Goal: Transaction & Acquisition: Book appointment/travel/reservation

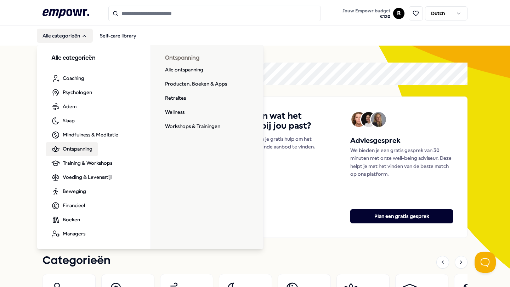
click at [83, 148] on span "Ontspanning" at bounding box center [78, 149] width 30 height 8
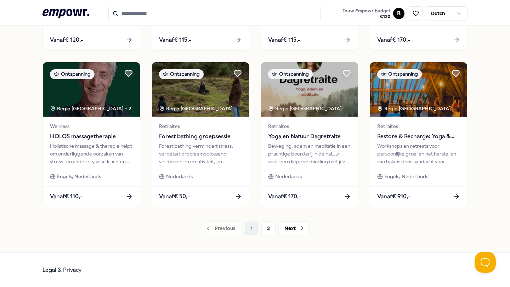
scroll to position [340, 0]
click at [271, 231] on button "2" at bounding box center [268, 229] width 14 height 14
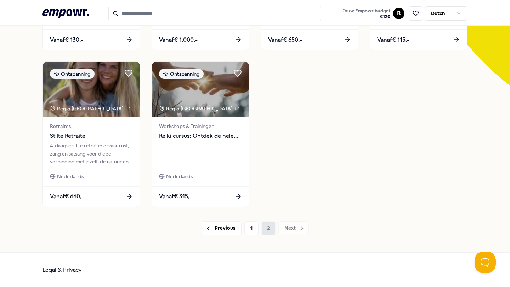
scroll to position [183, 0]
click at [251, 230] on button "1" at bounding box center [251, 229] width 14 height 14
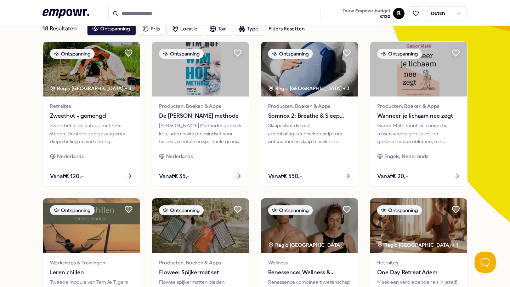
scroll to position [45, 0]
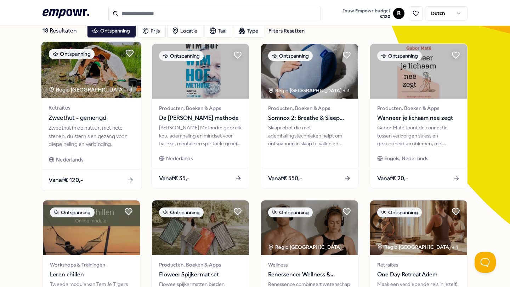
click at [101, 137] on div "Zweethut in de natuur, met hete stenen, duisternis en gezang voor diepe heling …" at bounding box center [91, 136] width 85 height 24
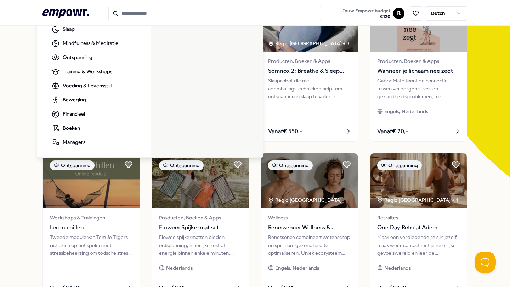
scroll to position [98, 0]
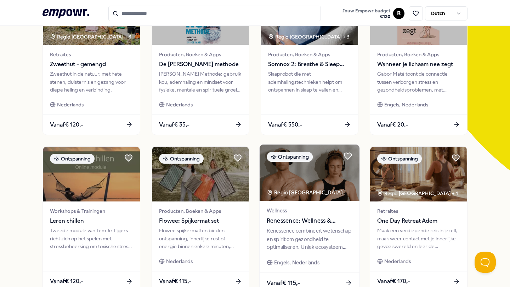
click at [286, 222] on span "Renessence: Wellness & Mindfulness" at bounding box center [309, 221] width 85 height 9
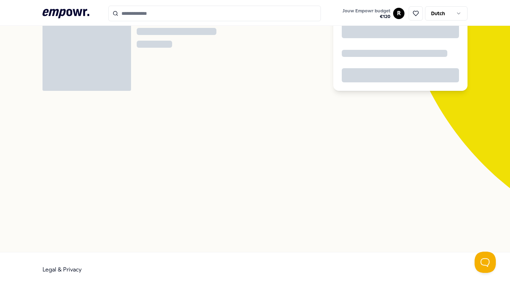
scroll to position [46, 0]
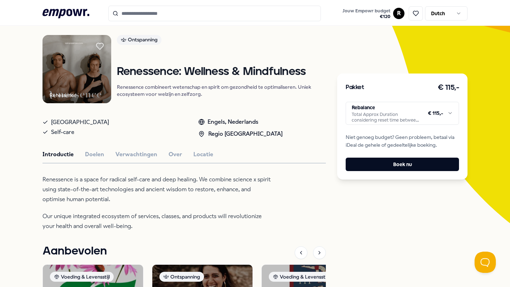
click at [422, 118] on html ".empowr-logo_svg__cls-1{fill:#03032f} Jouw Empowr budget € 120 R Dutch Alle cat…" at bounding box center [255, 143] width 510 height 287
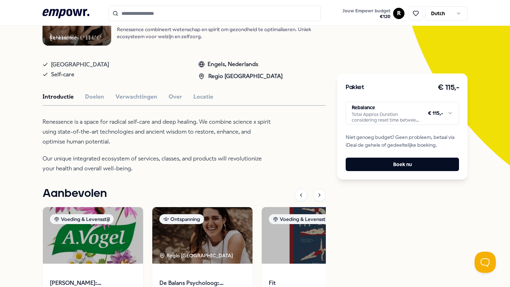
scroll to position [0, 0]
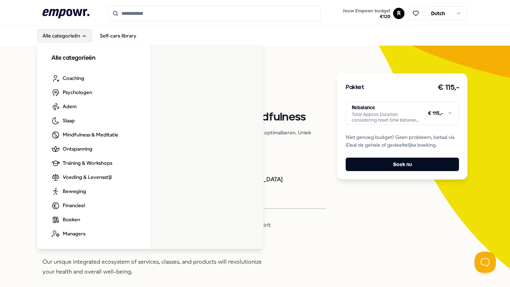
click at [81, 39] on button "Alle categorieën" at bounding box center [65, 36] width 56 height 14
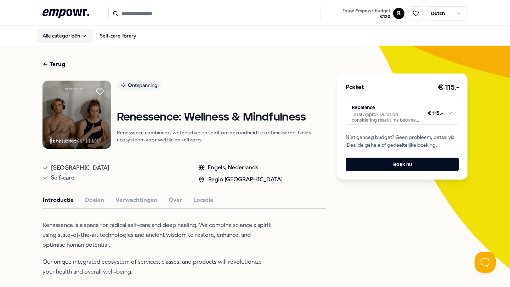
click at [81, 39] on button "Alle categorieën" at bounding box center [65, 36] width 56 height 14
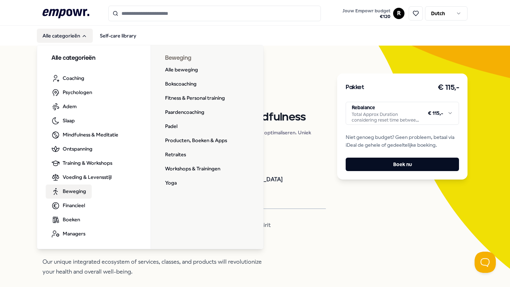
click at [87, 190] on link "Beweging" at bounding box center [69, 192] width 46 height 14
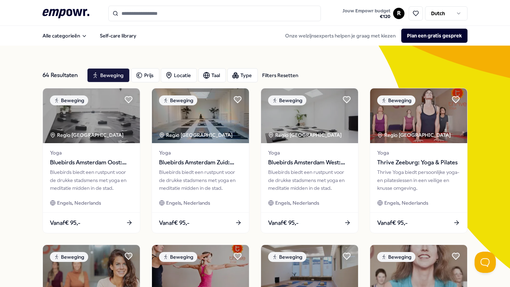
click at [73, 43] on div "Alle categorieën Self-care library Onze welzijnsexperts helpen je graag met kie…" at bounding box center [254, 35] width 425 height 17
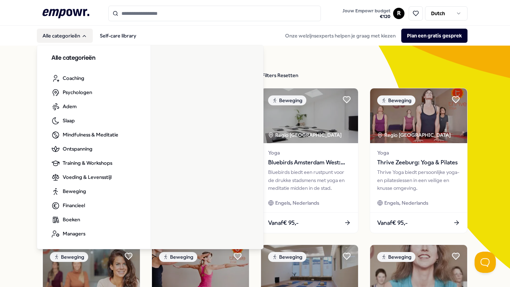
click at [77, 36] on button "Alle categorieën" at bounding box center [65, 36] width 56 height 14
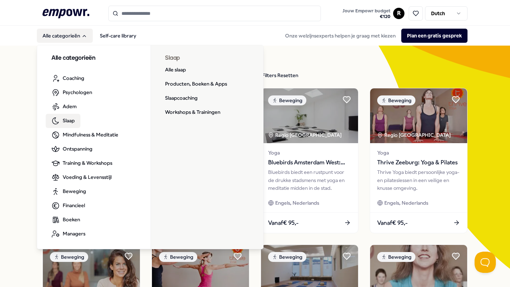
click at [71, 120] on span "Slaap" at bounding box center [69, 121] width 12 height 8
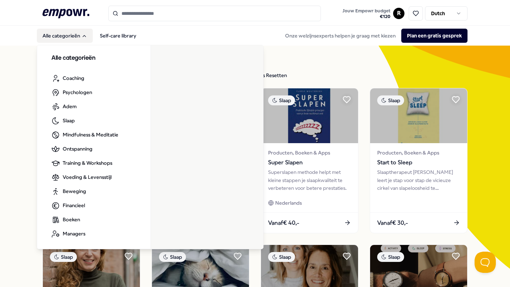
click at [55, 33] on button "Alle categorieën" at bounding box center [65, 36] width 56 height 14
click at [70, 36] on button "Alle categorieën" at bounding box center [65, 36] width 56 height 14
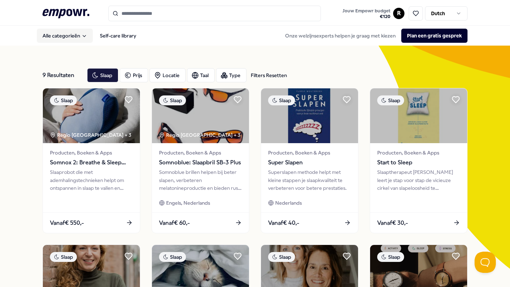
click at [69, 36] on button "Alle categorieën" at bounding box center [65, 36] width 56 height 14
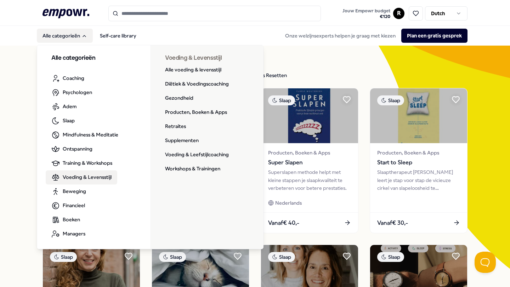
click at [90, 178] on span "Voeding & Levensstijl" at bounding box center [87, 177] width 49 height 8
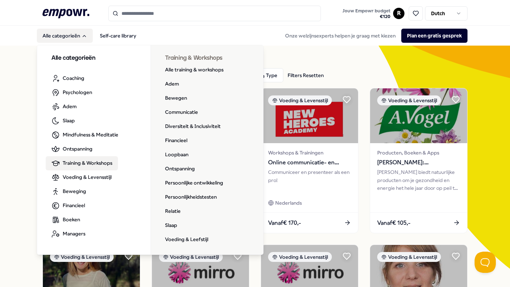
click at [85, 161] on span "Training & Workshops" at bounding box center [88, 163] width 50 height 8
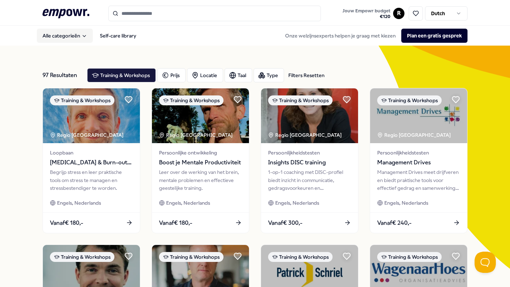
click at [76, 29] on button "Alle categorieën" at bounding box center [65, 36] width 56 height 14
click at [74, 38] on button "Alle categorieën" at bounding box center [65, 36] width 56 height 14
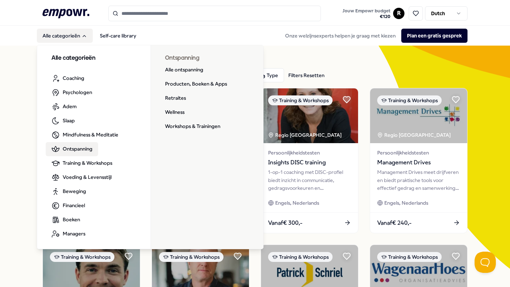
click at [82, 150] on span "Ontspanning" at bounding box center [78, 149] width 30 height 8
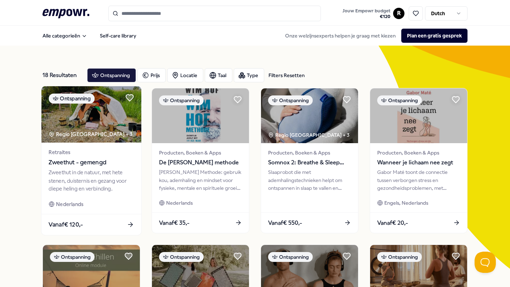
click at [107, 156] on span "Retraites" at bounding box center [91, 153] width 85 height 8
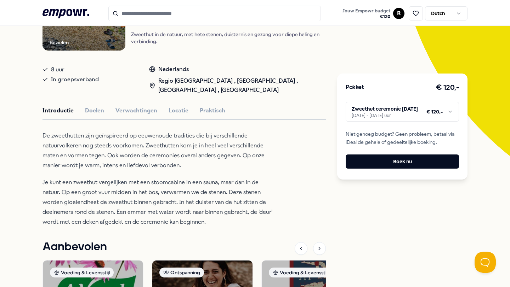
scroll to position [97, 0]
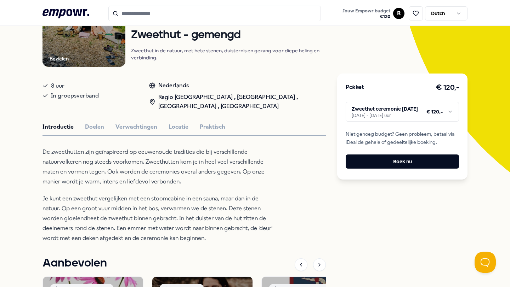
click at [384, 118] on html ".empowr-logo_svg__cls-1{fill:#03032f} Jouw Empowr budget € 120 R Dutch Alle cat…" at bounding box center [255, 143] width 510 height 287
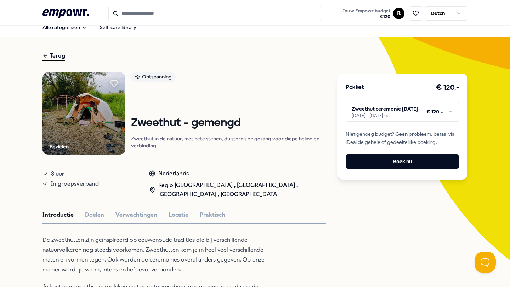
scroll to position [3, 0]
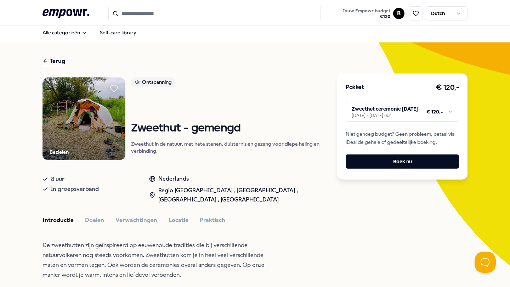
click at [47, 63] on icon at bounding box center [45, 61] width 6 height 8
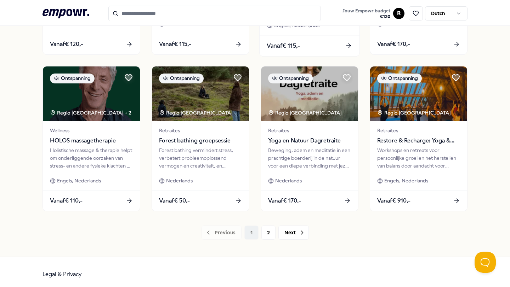
scroll to position [339, 0]
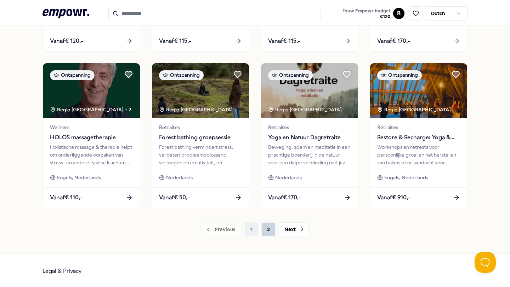
click at [272, 223] on button "2" at bounding box center [268, 230] width 14 height 14
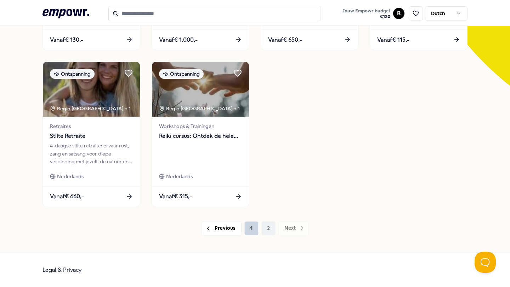
click at [253, 224] on button "1" at bounding box center [251, 229] width 14 height 14
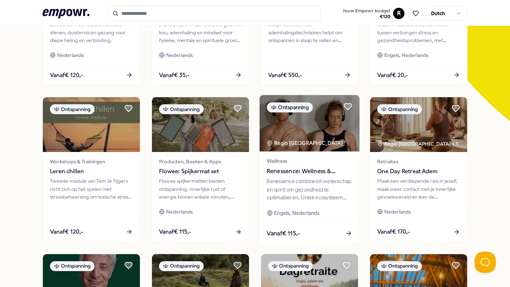
click at [296, 194] on div "Renessence combineert wetenschap en spirit om gezondheid te optimaliseren. Unie…" at bounding box center [309, 190] width 85 height 24
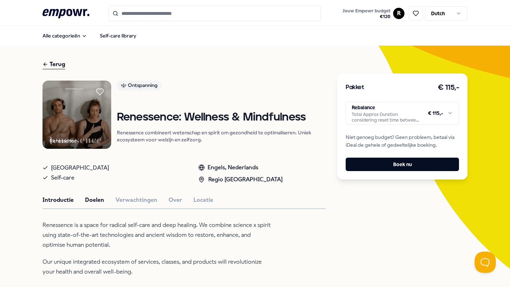
click at [102, 199] on button "Doelen" at bounding box center [94, 200] width 19 height 9
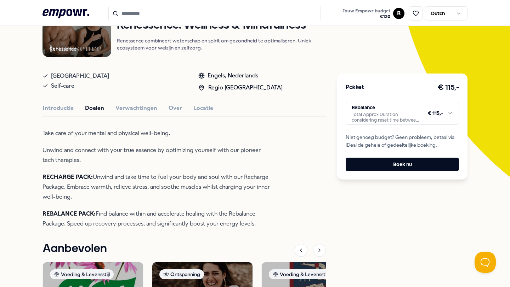
scroll to position [121, 0]
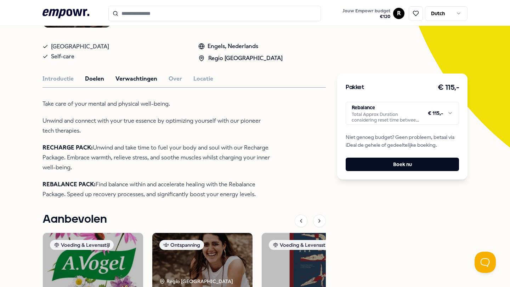
click at [134, 78] on button "Verwachtingen" at bounding box center [136, 78] width 42 height 9
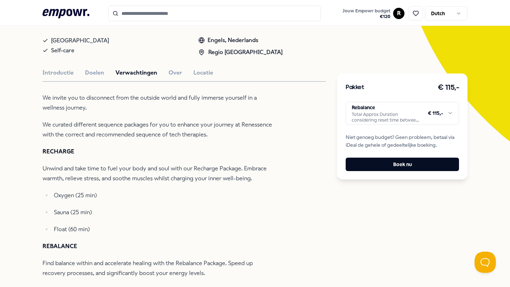
scroll to position [128, 0]
click at [180, 77] on div "Renessence Ontspanning Renessence: Wellness & Mindfulness Renessence combineert…" at bounding box center [183, 235] width 283 height 564
click at [177, 74] on button "Over" at bounding box center [175, 72] width 13 height 9
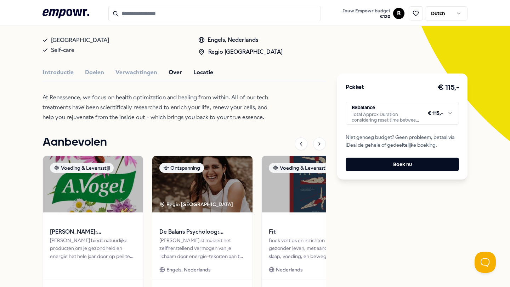
click at [196, 74] on button "Locatie" at bounding box center [203, 72] width 20 height 9
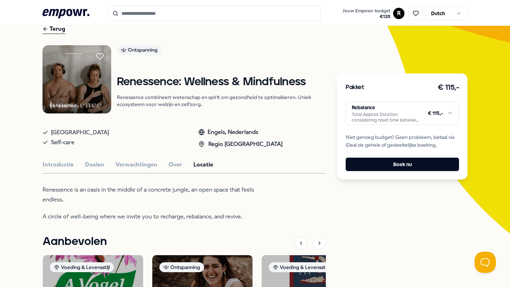
scroll to position [0, 0]
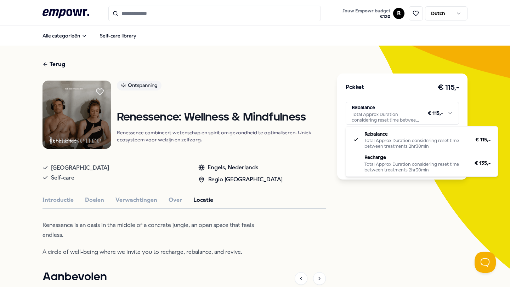
click at [378, 122] on html ".empowr-logo_svg__cls-1{fill:#03032f} Jouw Empowr budget € 120 R Dutch Alle cat…" at bounding box center [255, 143] width 510 height 287
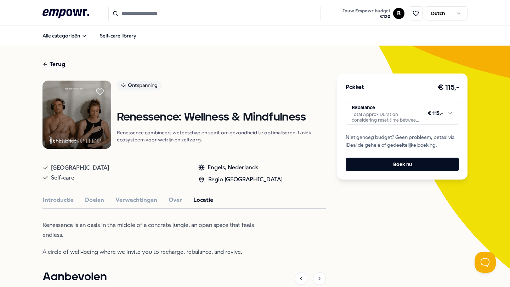
click at [62, 14] on icon ".empowr-logo_svg__cls-1{fill:#03032f}" at bounding box center [65, 13] width 47 height 13
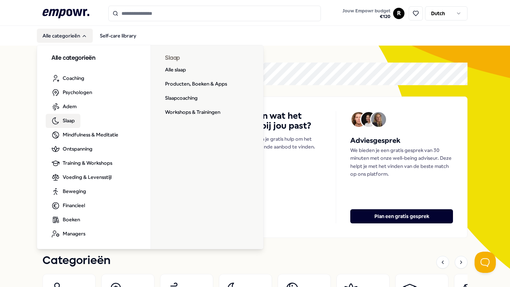
click at [72, 119] on span "Slaap" at bounding box center [69, 121] width 12 height 8
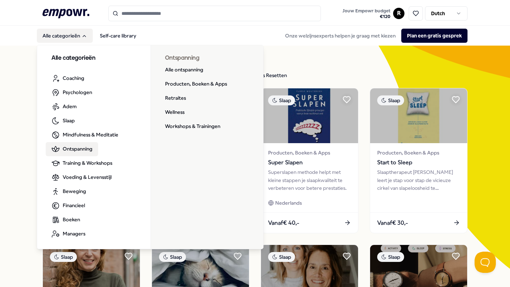
click at [70, 150] on span "Ontspanning" at bounding box center [78, 149] width 30 height 8
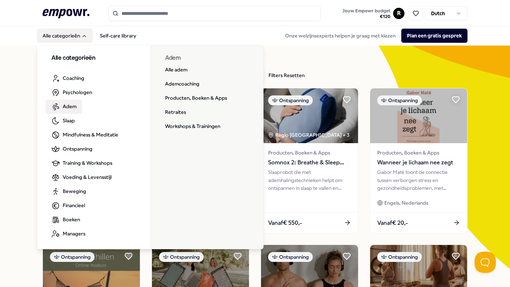
click at [67, 106] on span "Adem" at bounding box center [70, 107] width 14 height 8
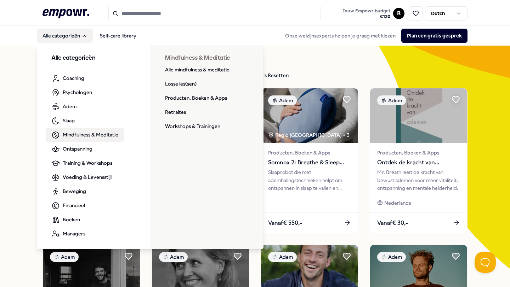
click at [84, 139] on span "Mindfulness & Meditatie" at bounding box center [91, 135] width 56 height 8
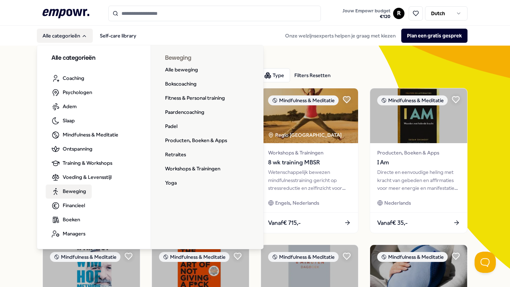
click at [74, 189] on span "Beweging" at bounding box center [74, 192] width 23 height 8
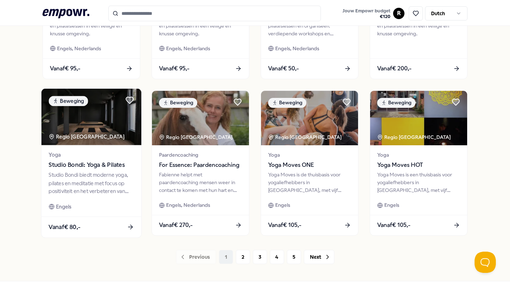
scroll to position [340, 0]
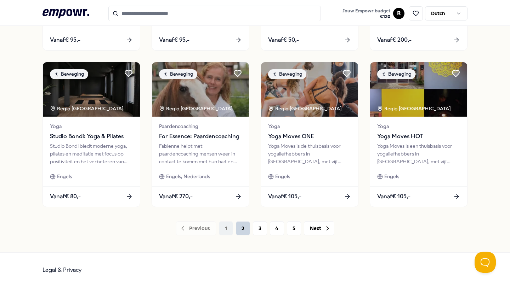
click at [244, 227] on button "2" at bounding box center [243, 229] width 14 height 14
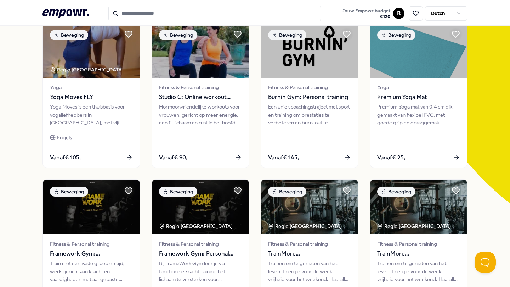
scroll to position [65, 0]
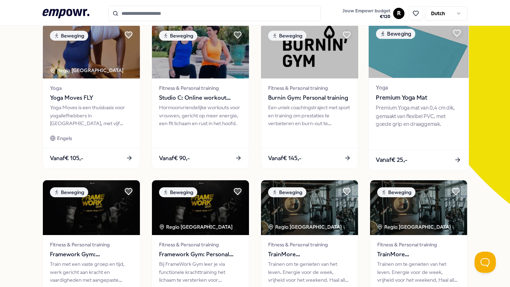
click at [401, 156] on span "Vanaf € 25,-" at bounding box center [392, 160] width 32 height 9
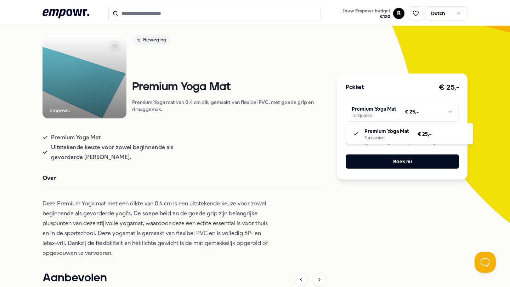
click at [388, 104] on html ".empowr-logo_svg__cls-1{fill:#03032f} Jouw Empowr budget € 120 R Dutch Alle cat…" at bounding box center [255, 143] width 510 height 287
click at [376, 118] on html ".empowr-logo_svg__cls-1{fill:#03032f} Jouw Empowr budget € 120 R Dutch Alle cat…" at bounding box center [255, 143] width 510 height 287
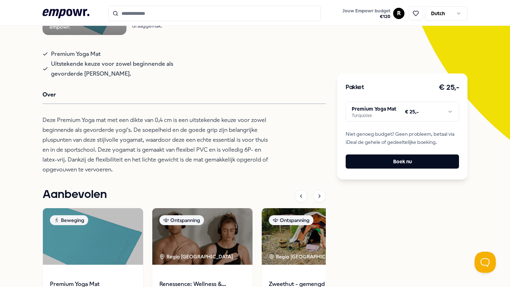
scroll to position [52, 0]
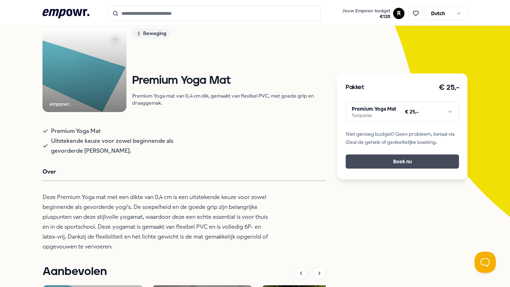
click at [387, 166] on button "Boek nu" at bounding box center [402, 162] width 113 height 14
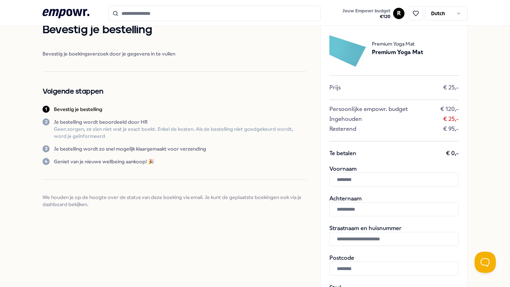
scroll to position [35, 0]
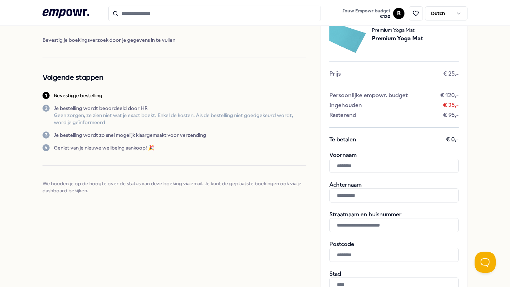
click at [362, 168] on input "text" at bounding box center [393, 166] width 129 height 14
type input "*****"
type input "****"
type input "**********"
type input "*******"
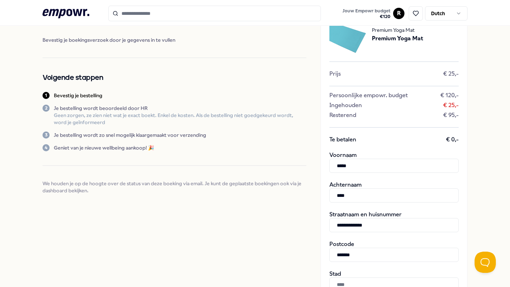
type input "*********"
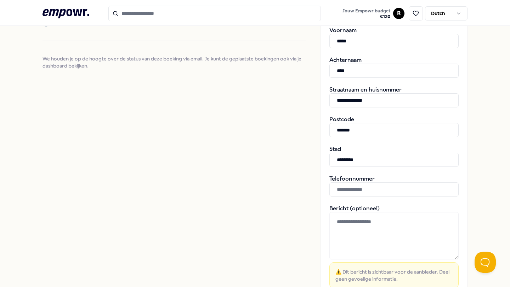
scroll to position [167, 0]
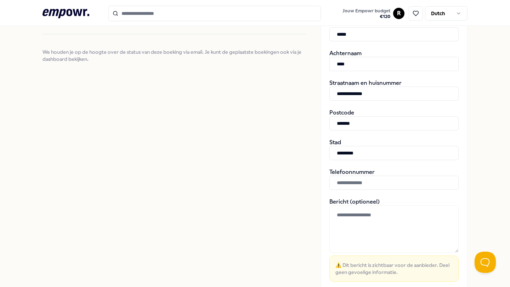
click at [381, 179] on input "text" at bounding box center [393, 183] width 129 height 14
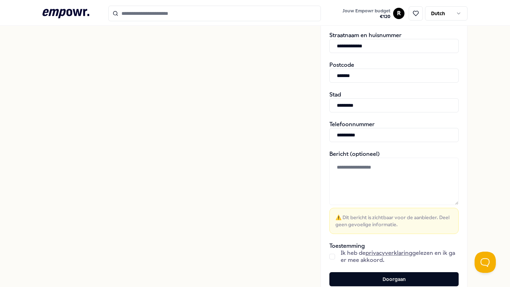
scroll to position [233, 0]
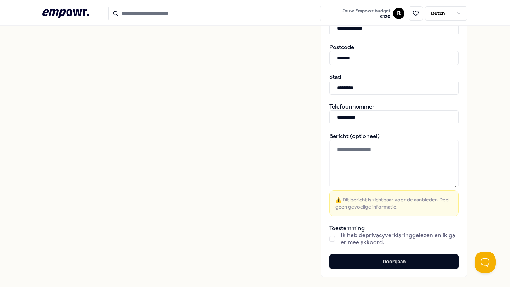
type input "**********"
click at [332, 239] on button "button" at bounding box center [332, 239] width 6 height 6
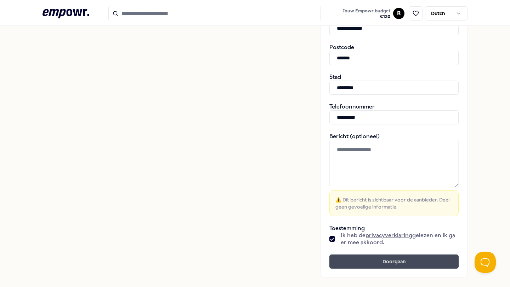
click at [362, 263] on button "Doorgaan" at bounding box center [393, 262] width 129 height 14
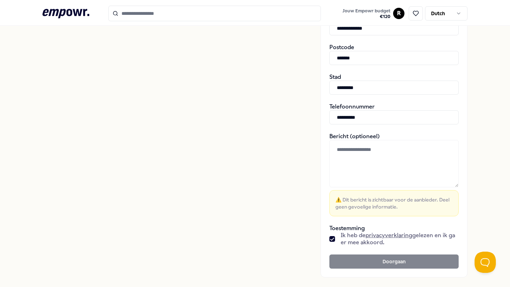
scroll to position [215, 0]
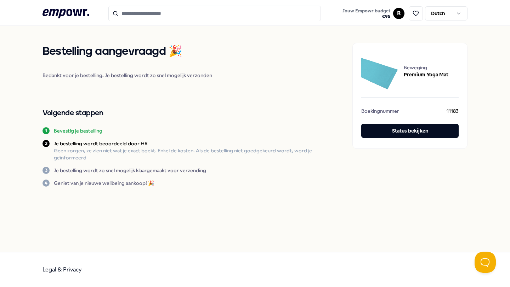
click at [53, 15] on icon at bounding box center [65, 13] width 47 height 9
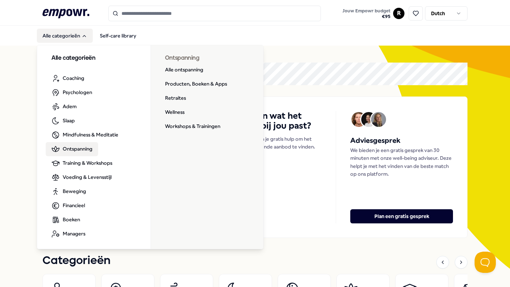
click at [77, 150] on span "Ontspanning" at bounding box center [78, 149] width 30 height 8
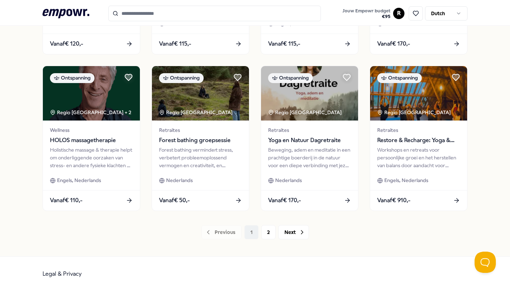
scroll to position [335, 0]
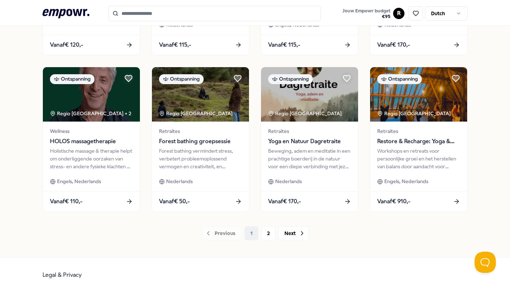
click at [179, 159] on div "Forest bathing vermindert stress, verbetert probleemoplossend vermogen en creat…" at bounding box center [200, 159] width 83 height 24
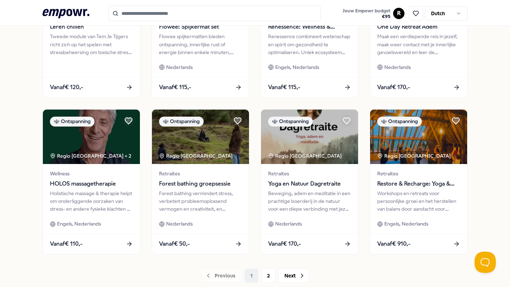
scroll to position [340, 0]
